Goal: Information Seeking & Learning: Check status

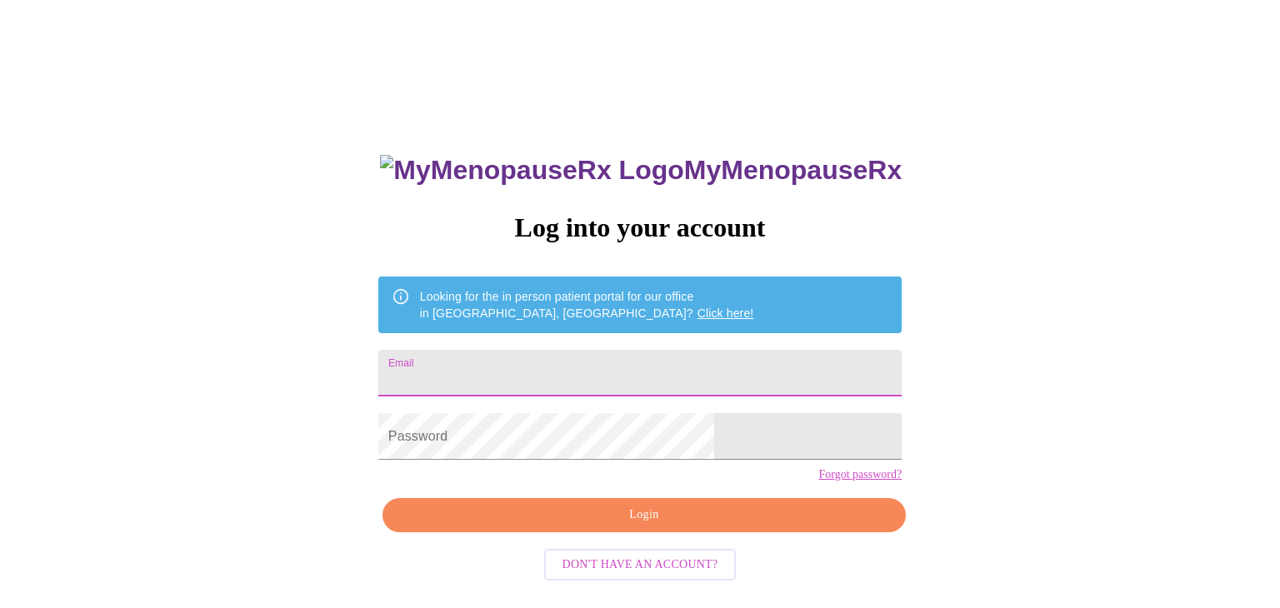
click at [677, 371] on input "Email" at bounding box center [639, 373] width 523 height 47
type input "[EMAIL_ADDRESS][DOMAIN_NAME]"
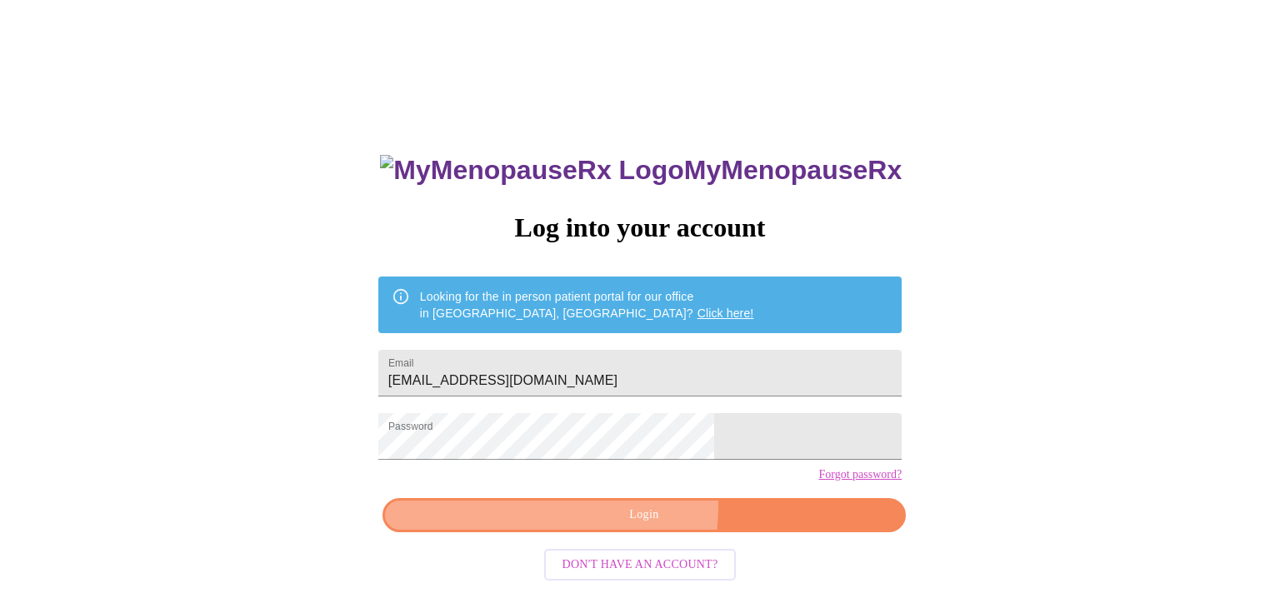
click at [593, 526] on span "Login" at bounding box center [644, 515] width 485 height 21
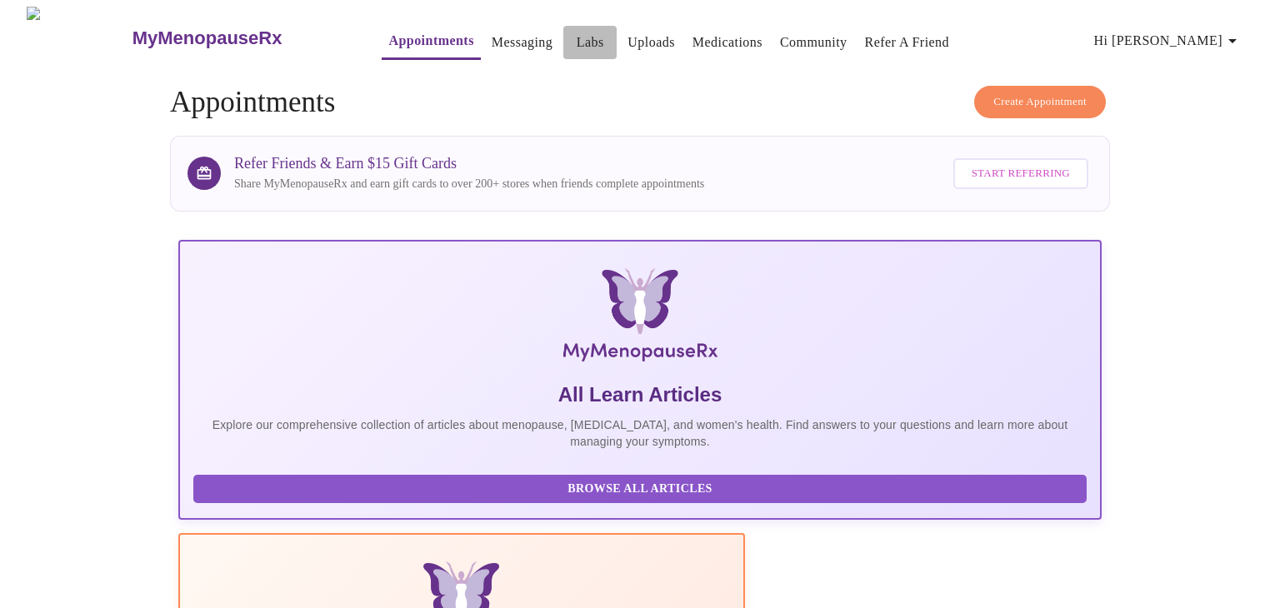
click at [577, 38] on link "Labs" at bounding box center [590, 42] width 27 height 23
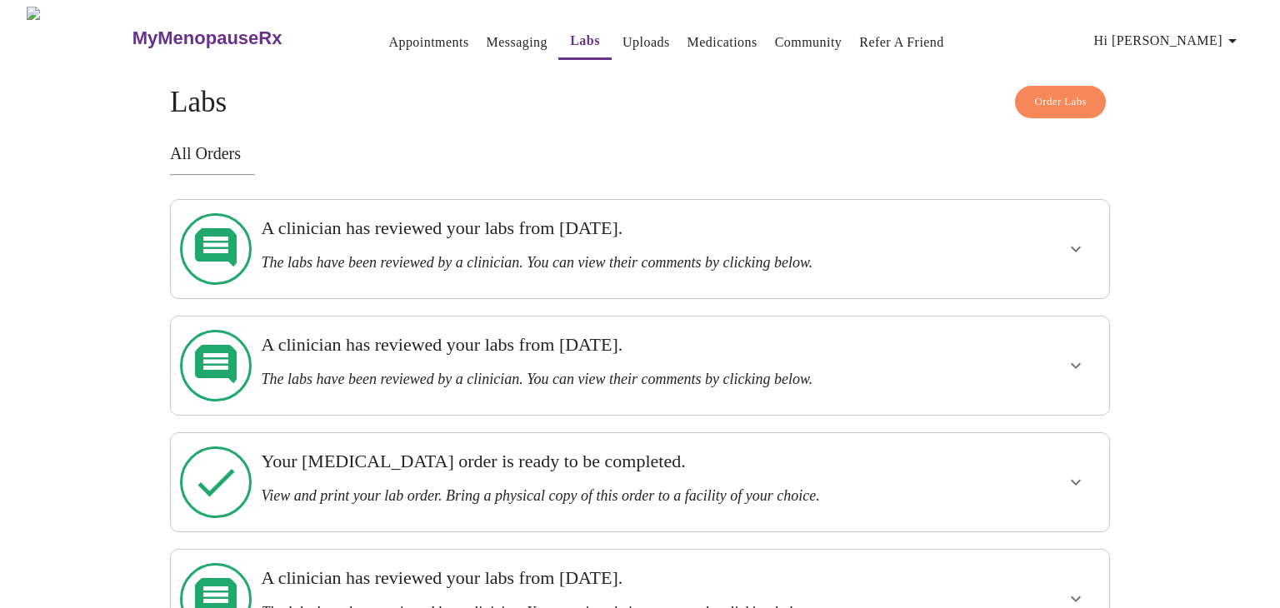
click at [874, 242] on div "A clinician has reviewed your labs from [DATE]. The labs have been reviewed by …" at bounding box center [594, 244] width 667 height 54
click at [1074, 245] on icon "show more" at bounding box center [1076, 249] width 20 height 20
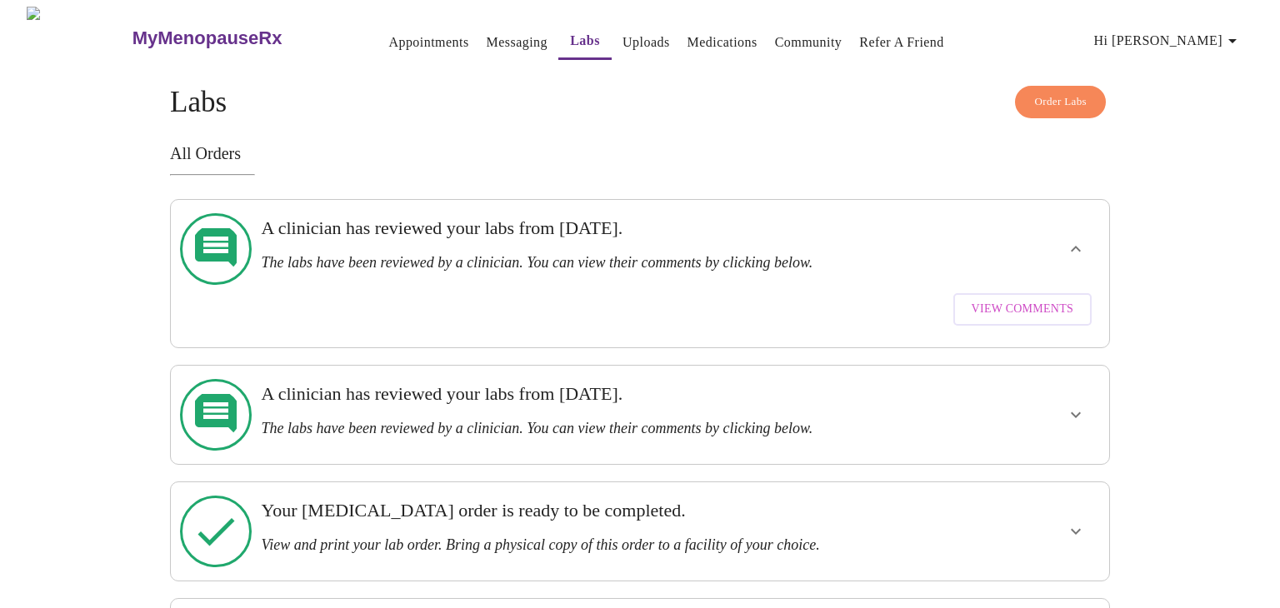
click at [1027, 299] on span "View Comments" at bounding box center [1023, 309] width 102 height 21
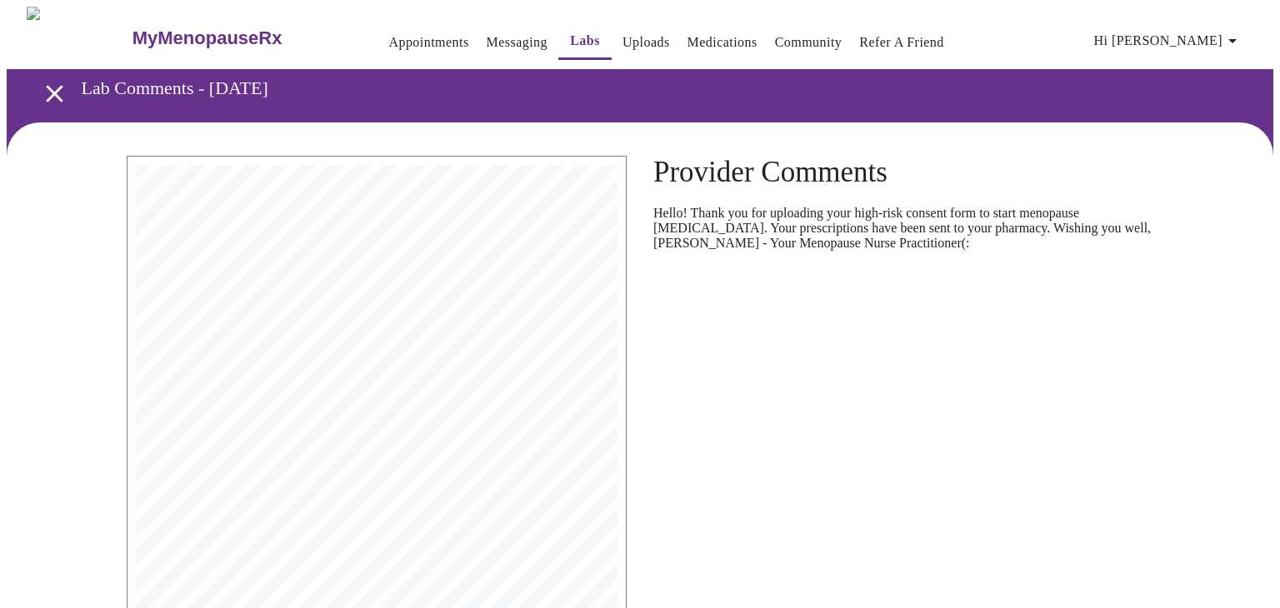
click at [47, 82] on icon "open drawer" at bounding box center [54, 93] width 29 height 29
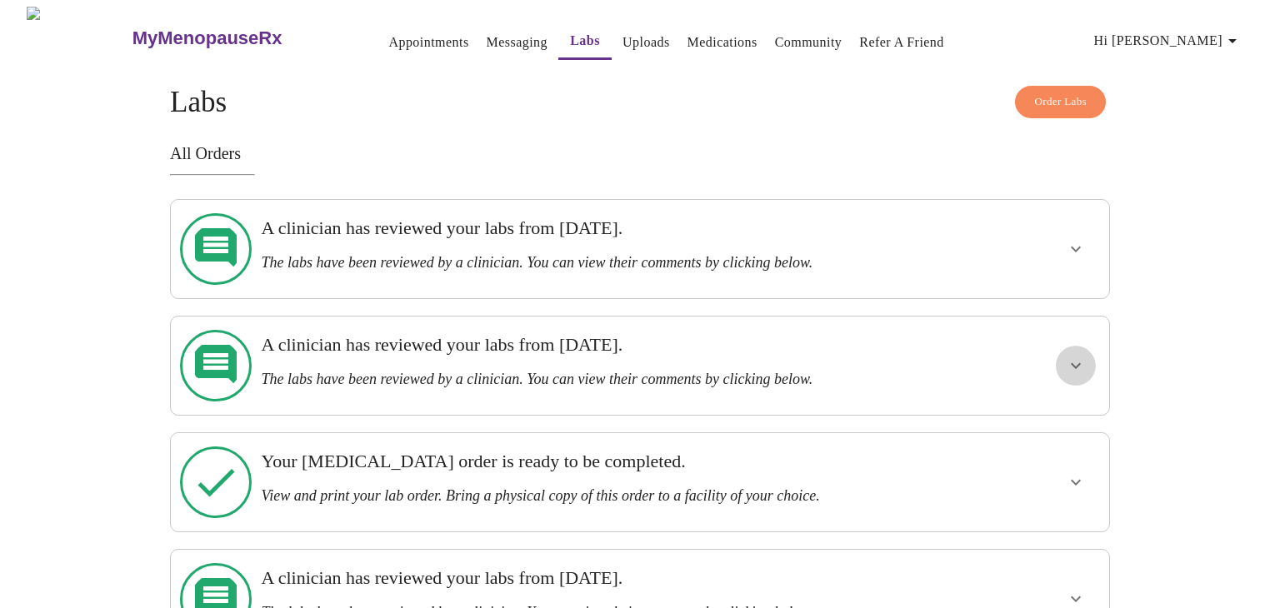
click at [1070, 356] on icon "show more" at bounding box center [1076, 366] width 20 height 20
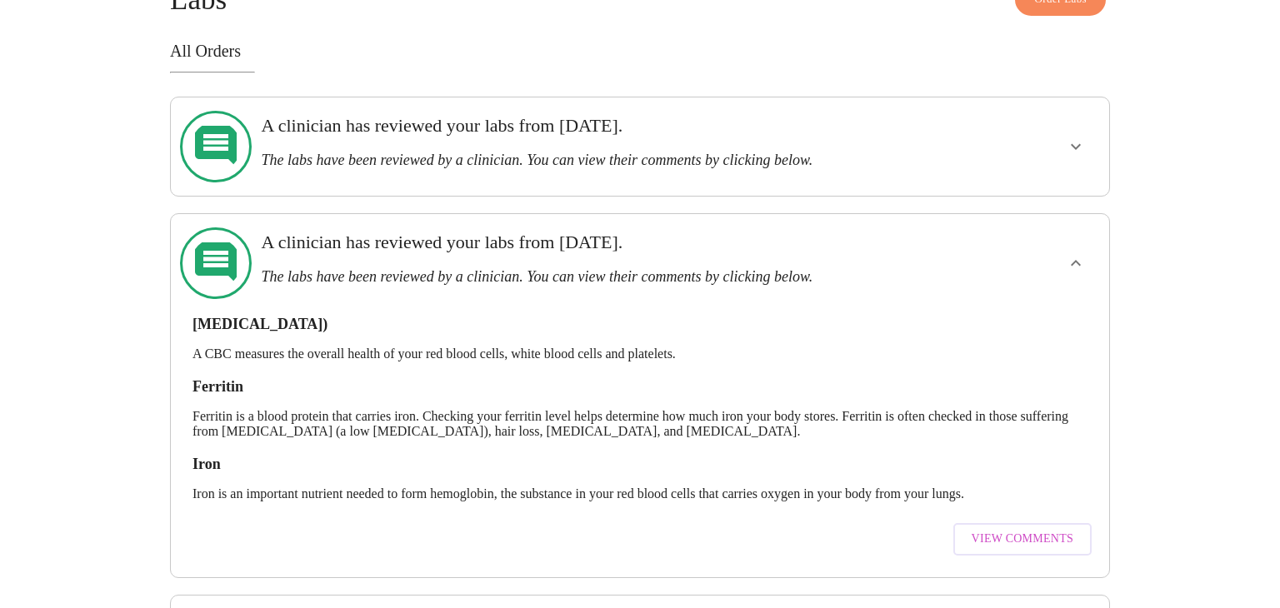
scroll to position [103, 0]
click at [985, 528] on span "View Comments" at bounding box center [1023, 538] width 102 height 21
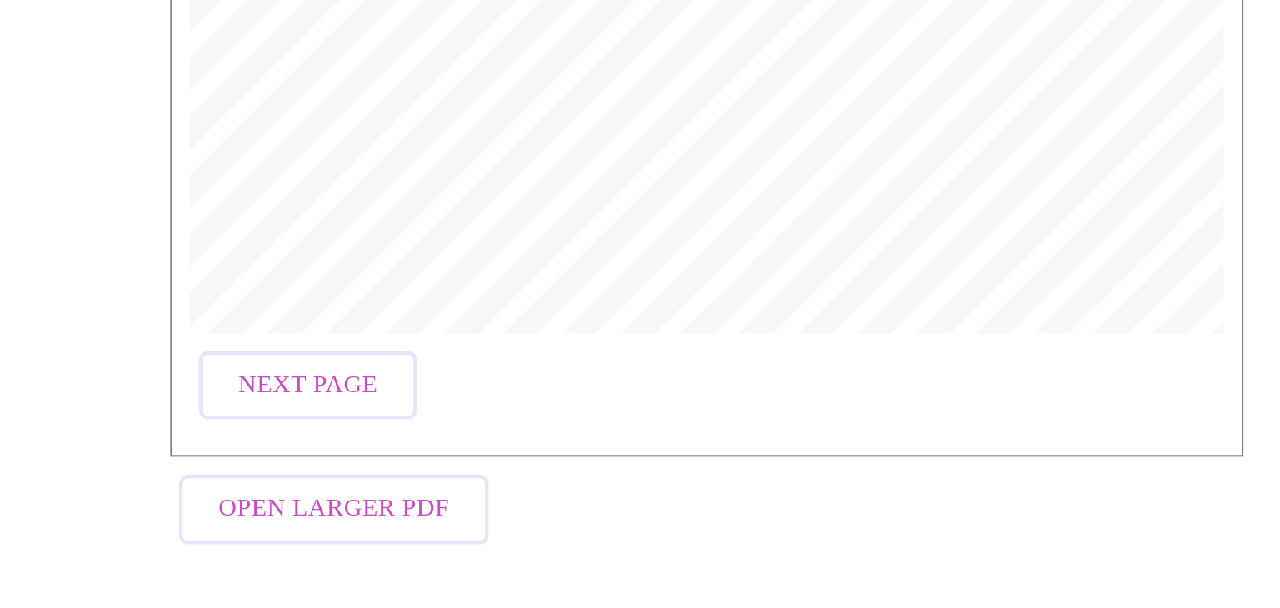
scroll to position [307, 0]
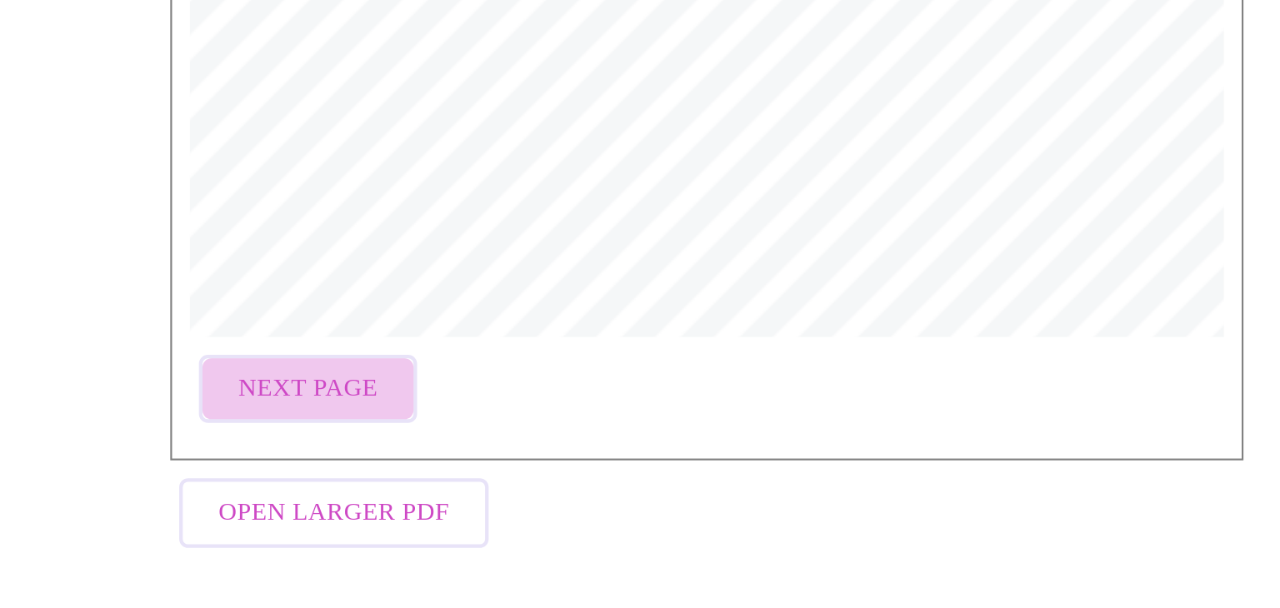
click at [192, 497] on span "Next Page" at bounding box center [190, 506] width 65 height 21
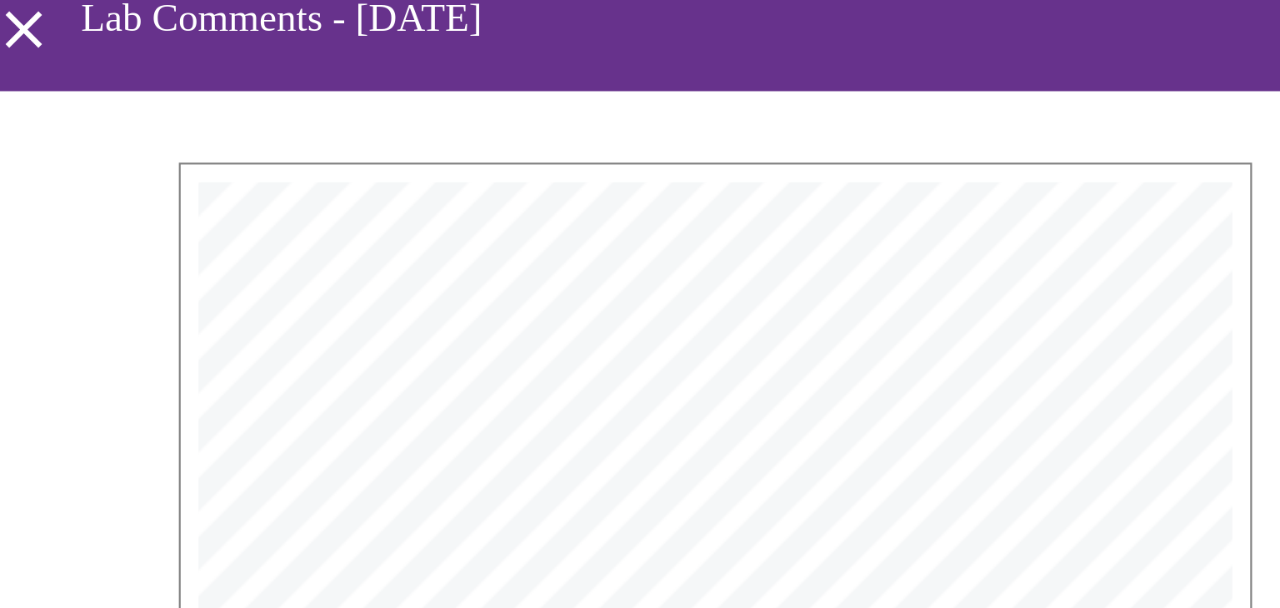
scroll to position [0, 0]
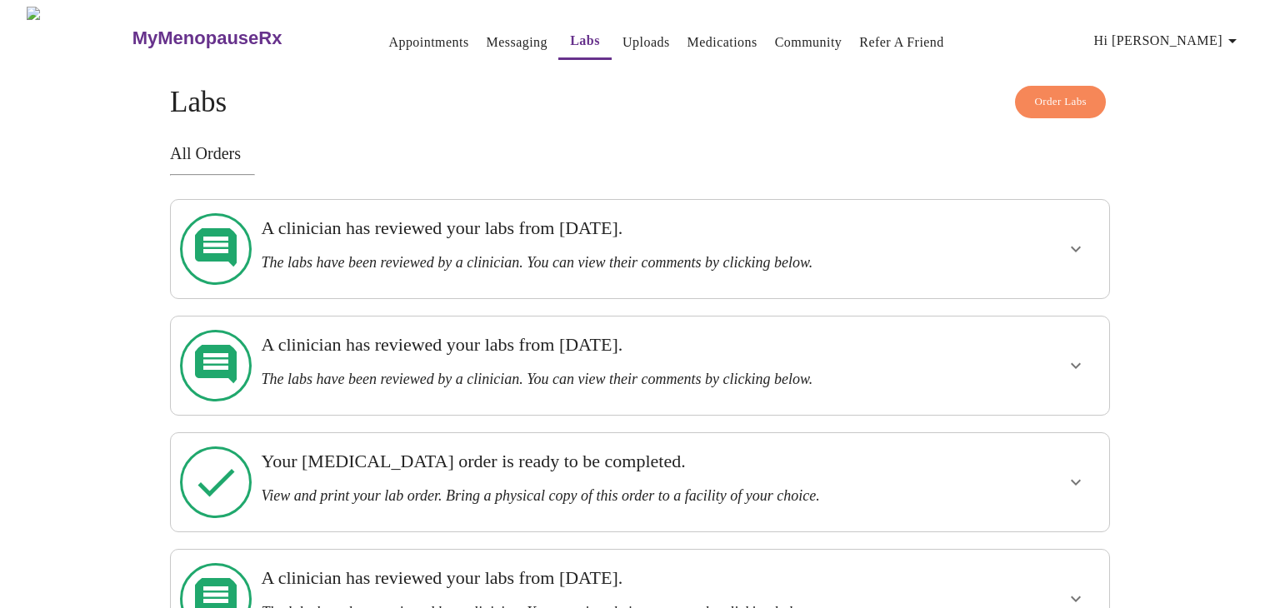
click at [1077, 356] on icon "show more" at bounding box center [1076, 366] width 20 height 20
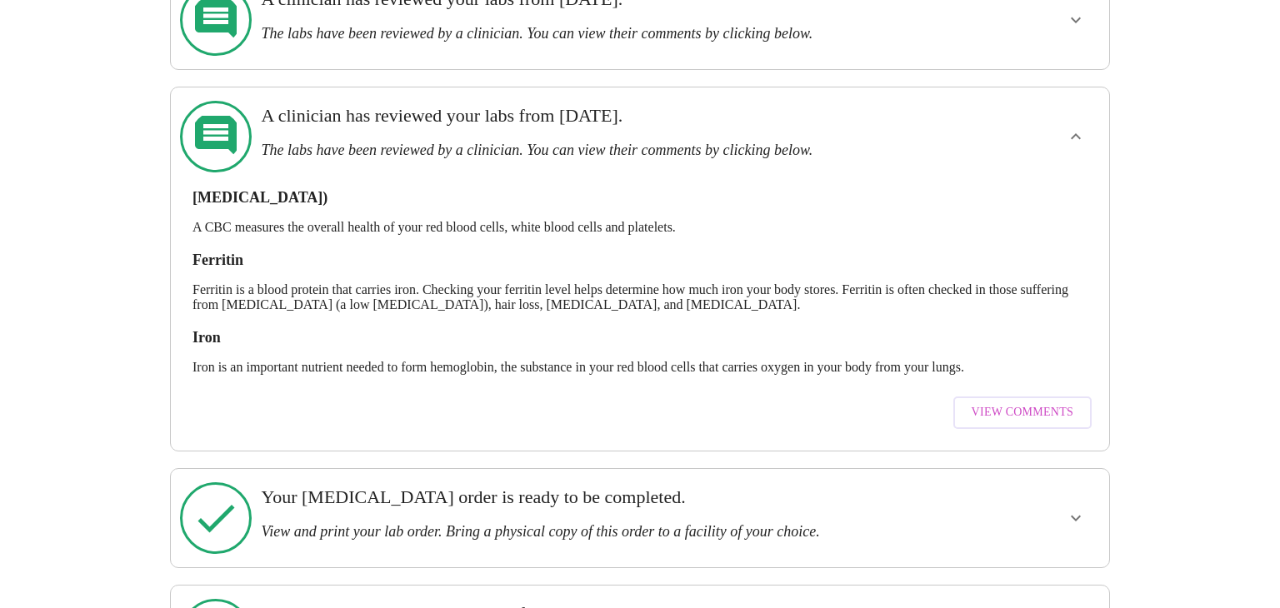
scroll to position [227, 0]
click at [1024, 404] on span "View Comments" at bounding box center [1023, 414] width 102 height 21
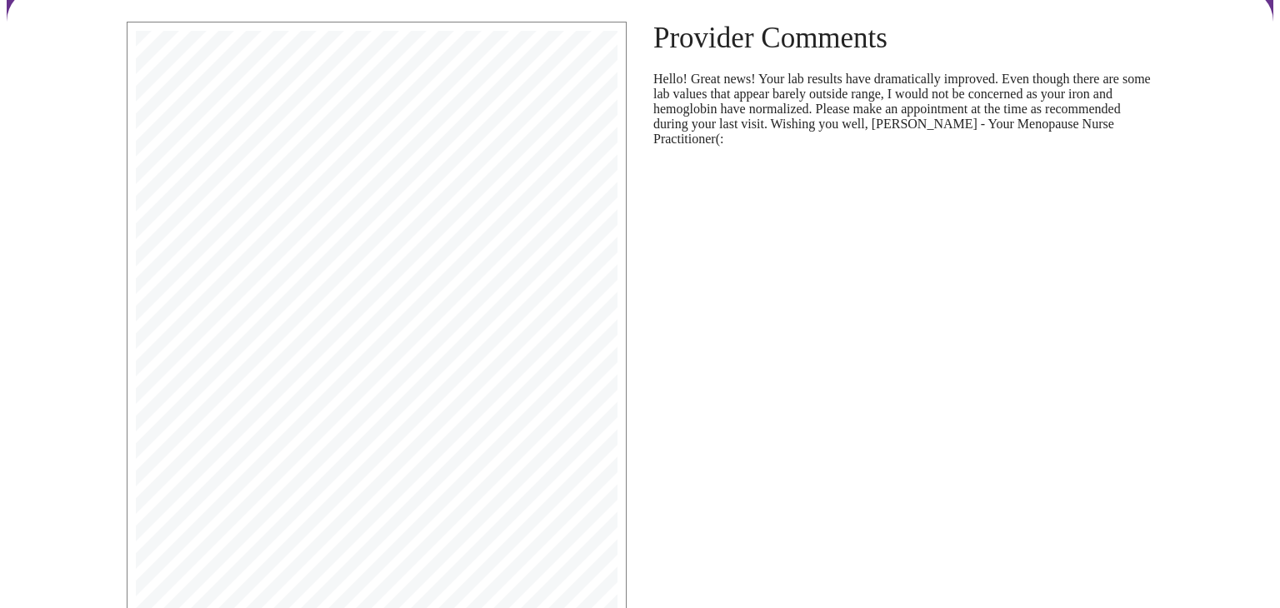
scroll to position [135, 0]
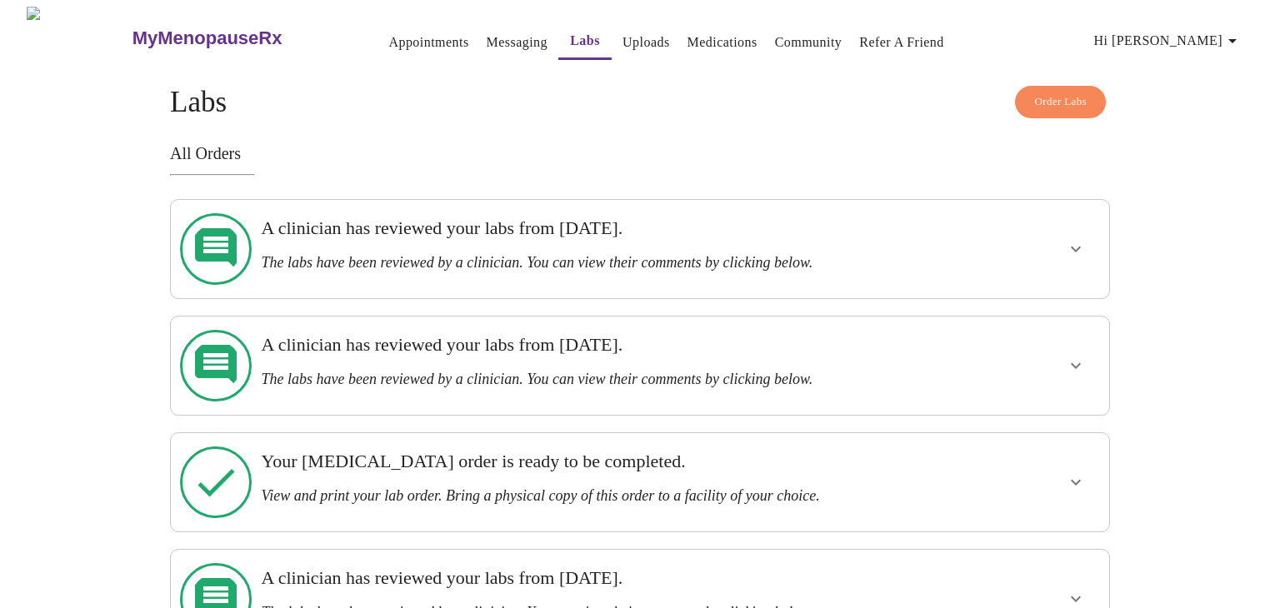
click at [1073, 363] on icon "show more" at bounding box center [1076, 366] width 10 height 6
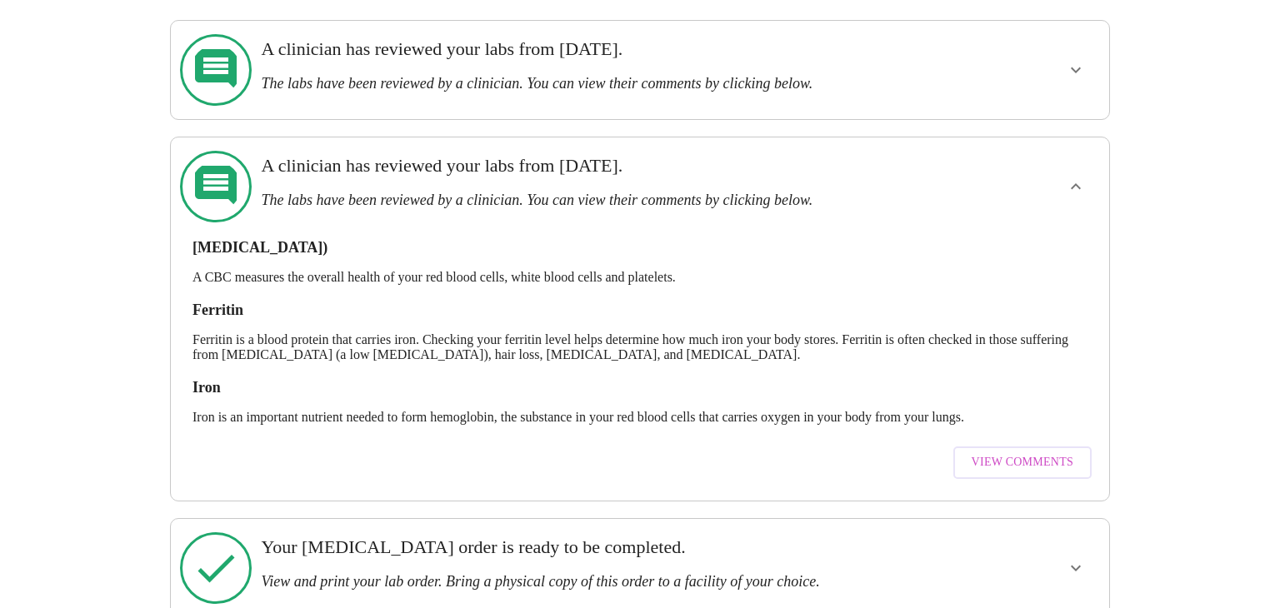
scroll to position [182, 0]
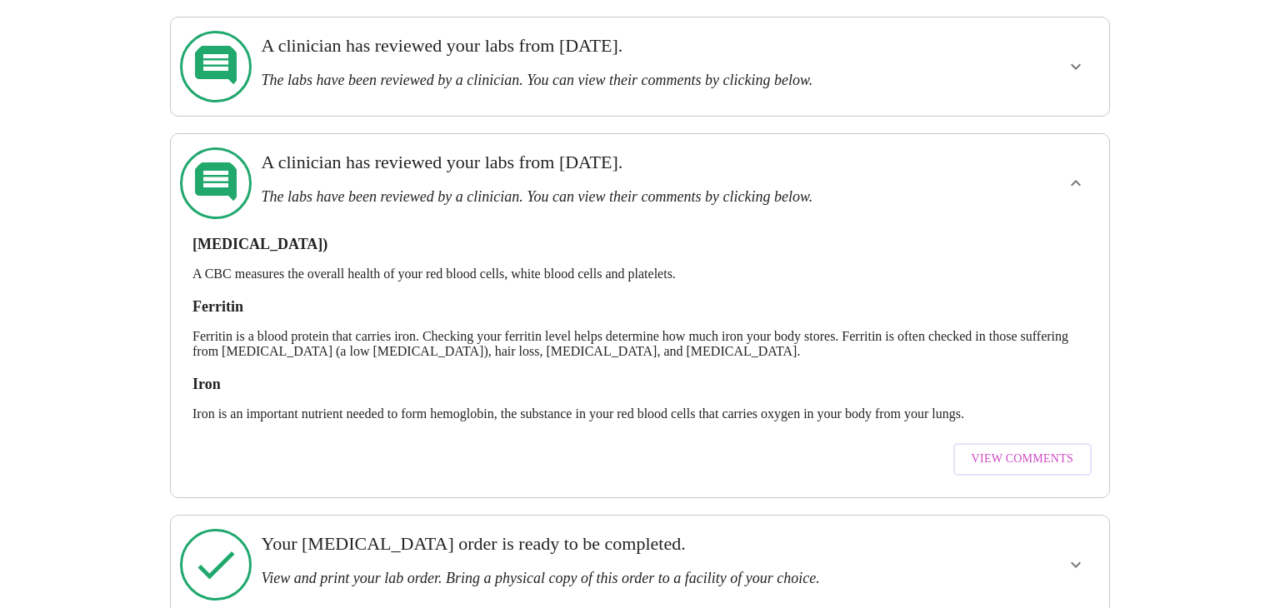
click at [985, 449] on span "View Comments" at bounding box center [1023, 459] width 102 height 21
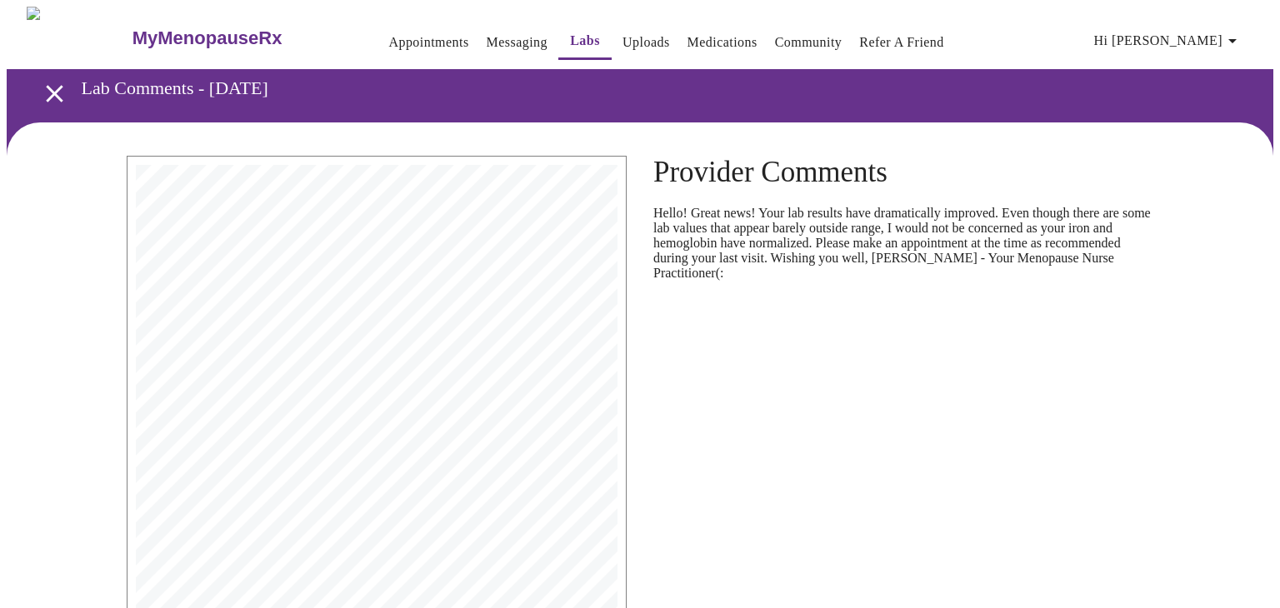
click at [344, 426] on span "other" at bounding box center [351, 429] width 19 height 7
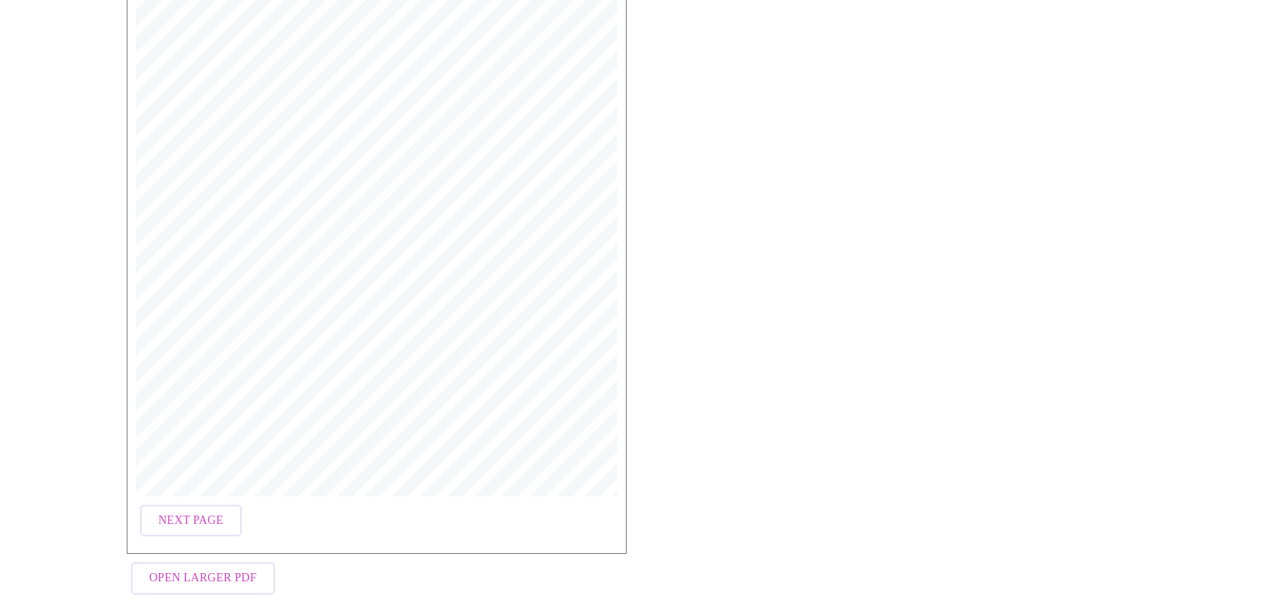
scroll to position [312, 0]
click at [198, 556] on span "Open Larger PDF" at bounding box center [202, 558] width 107 height 21
